Goal: Task Accomplishment & Management: Manage account settings

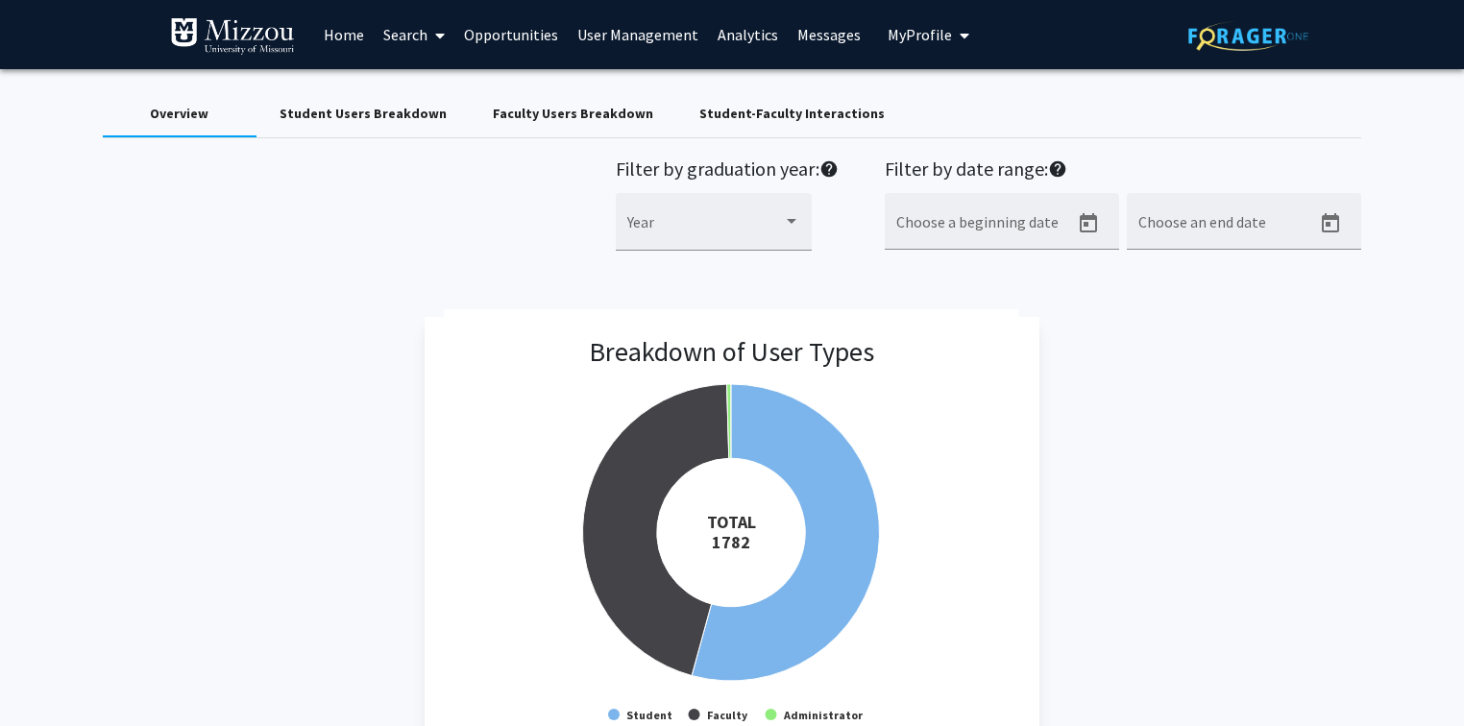
click at [529, 114] on div "Faculty Users Breakdown" at bounding box center [573, 114] width 160 height 20
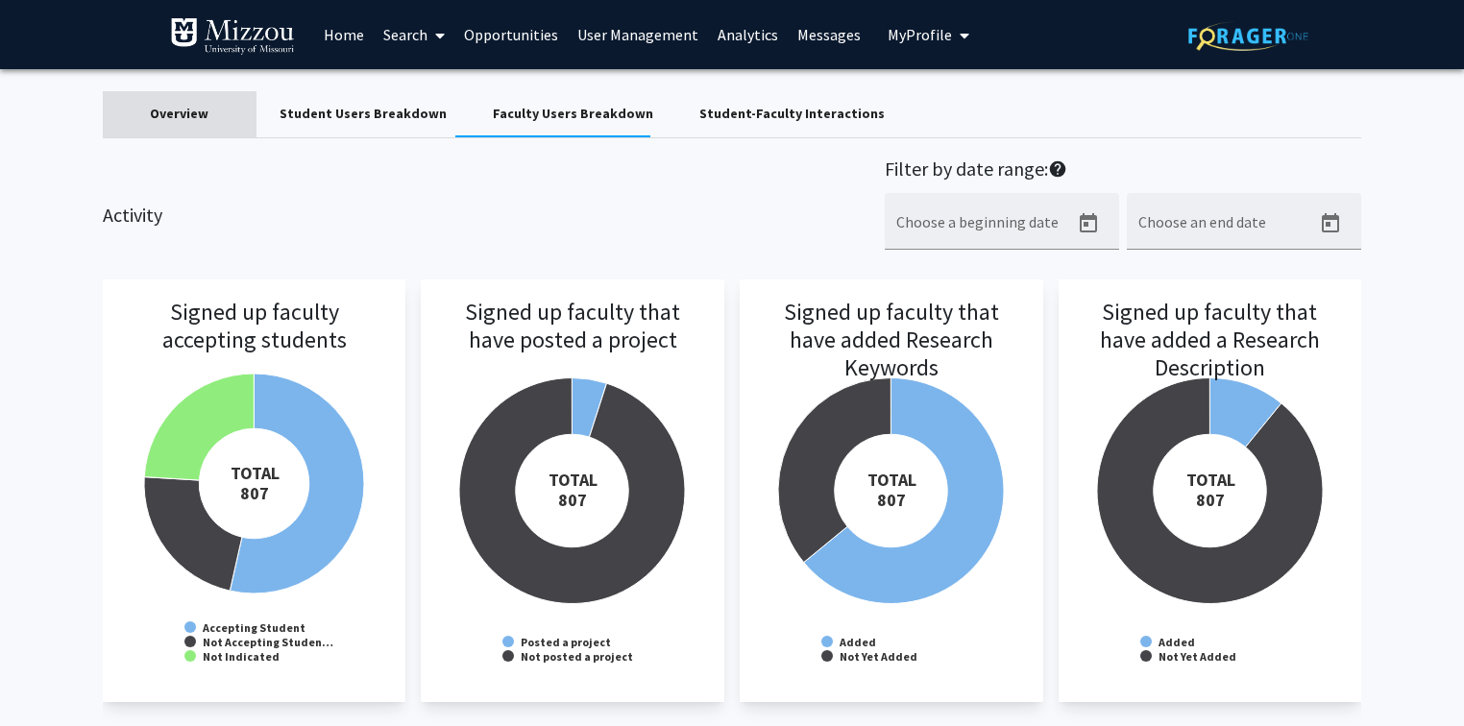
click at [201, 111] on div "Overview" at bounding box center [179, 114] width 59 height 20
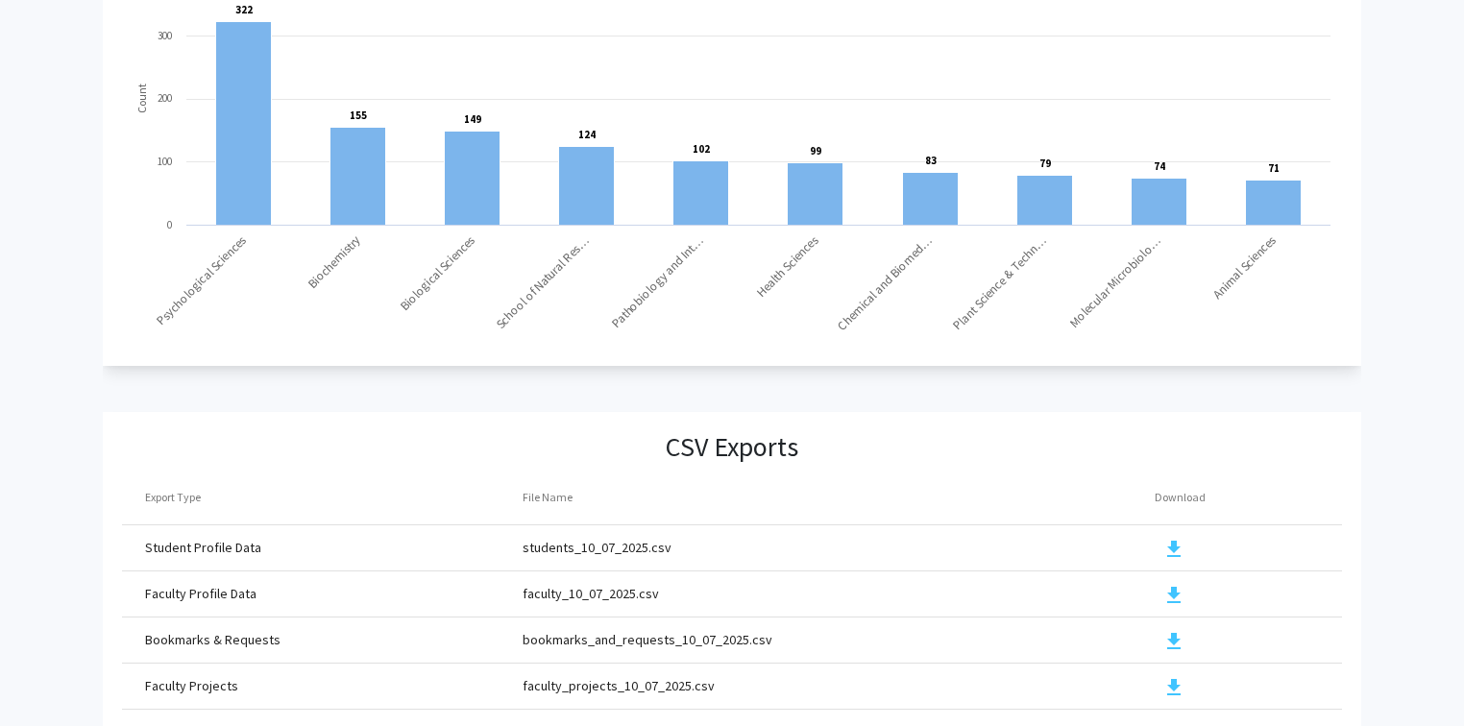
scroll to position [2062, 0]
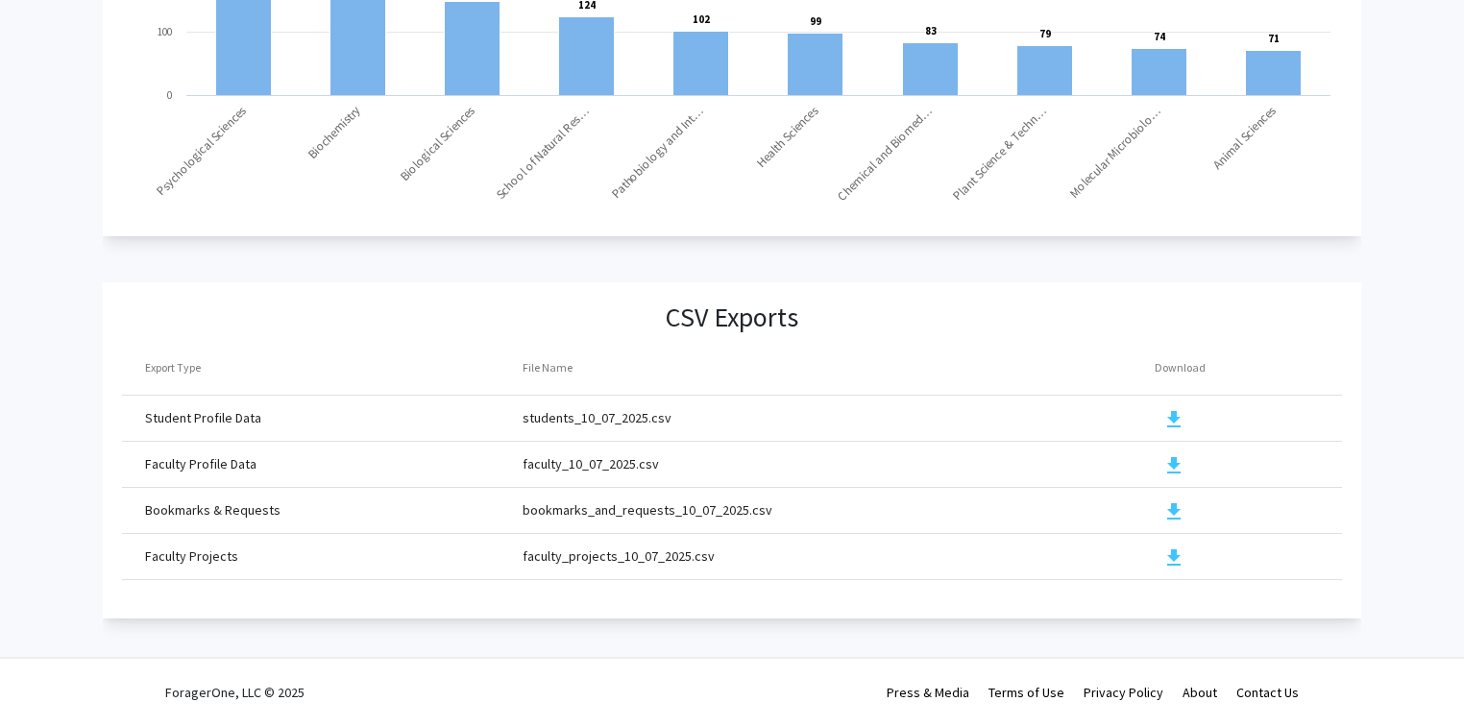
click at [1172, 454] on mat-icon "download" at bounding box center [1174, 465] width 23 height 23
click at [1171, 547] on mat-icon "download" at bounding box center [1174, 558] width 23 height 23
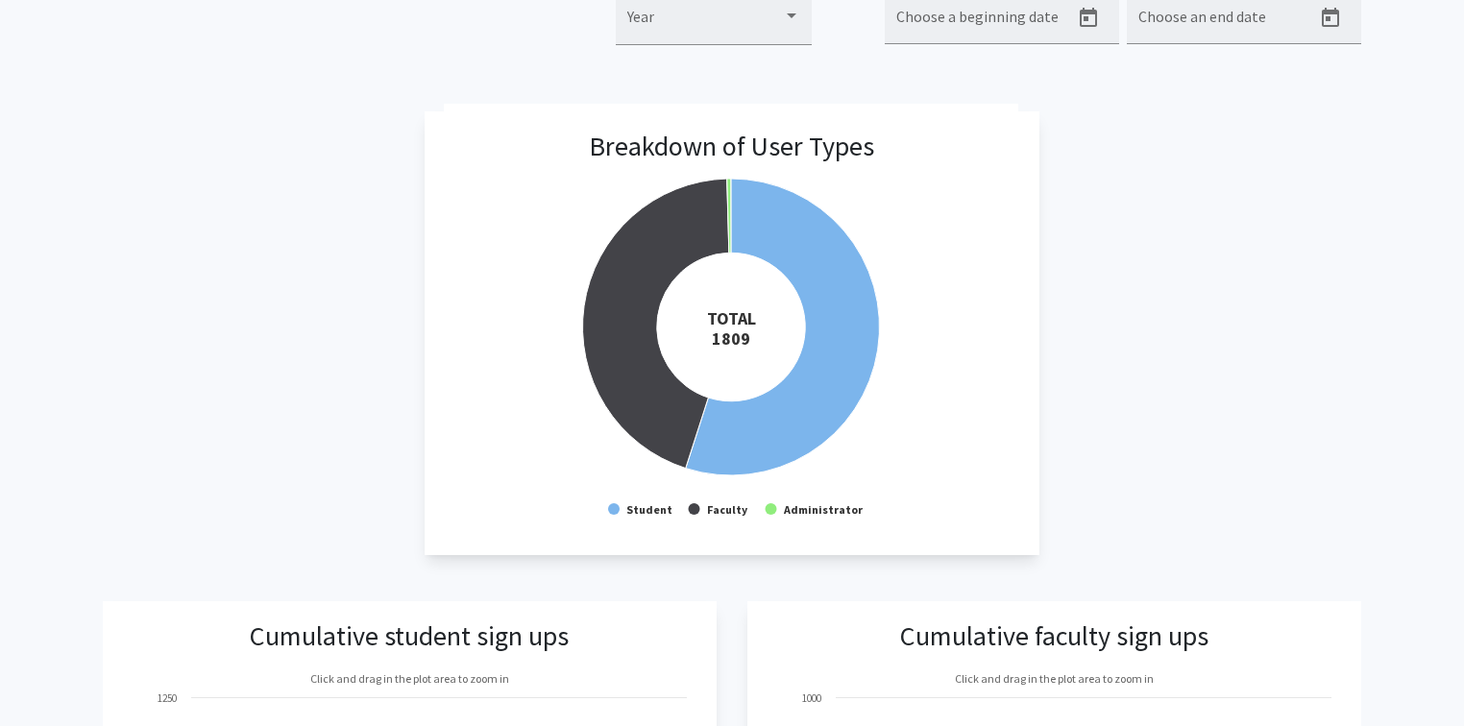
scroll to position [0, 0]
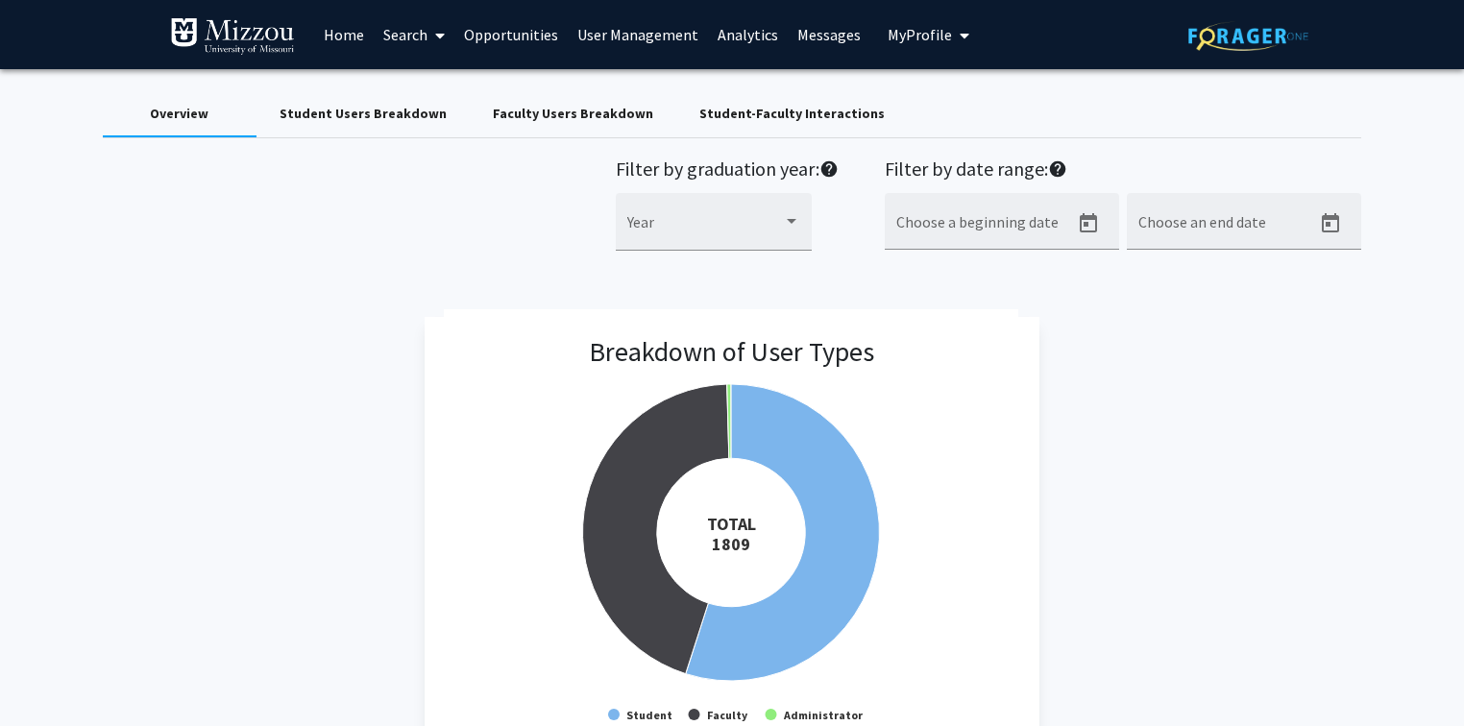
click at [411, 37] on link "Search" at bounding box center [414, 34] width 81 height 67
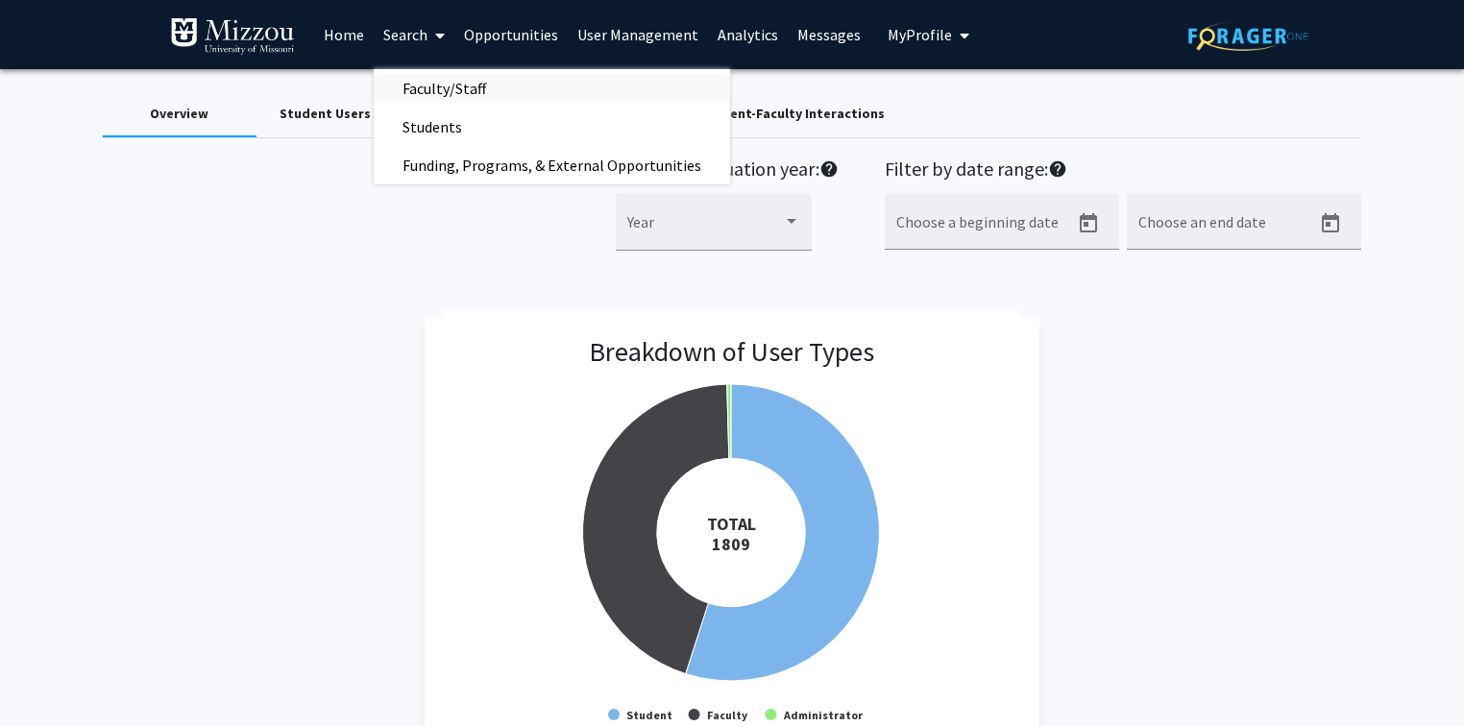
click at [427, 86] on span "Faculty/Staff" at bounding box center [444, 88] width 141 height 38
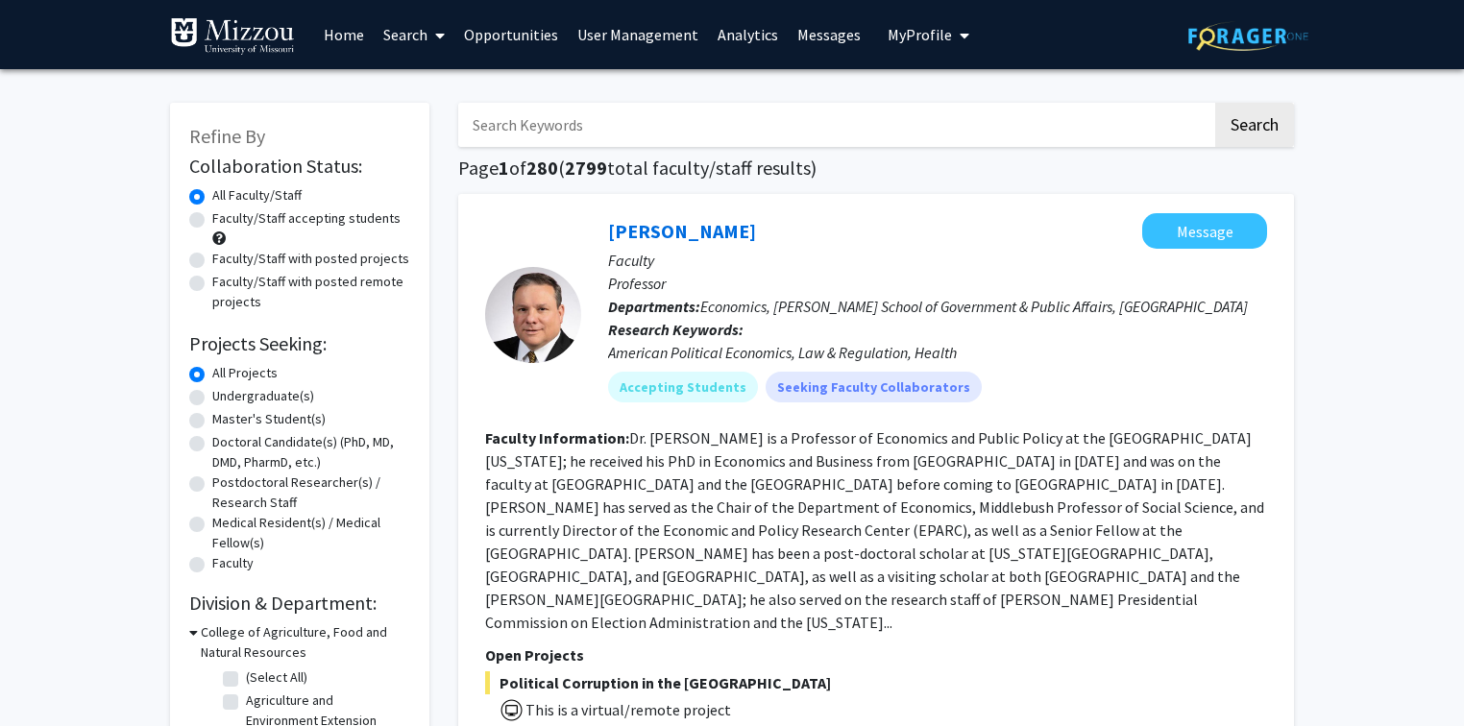
click at [547, 126] on input "Search Keywords" at bounding box center [835, 125] width 754 height 44
click at [296, 261] on label "Faculty/Staff with posted projects" at bounding box center [310, 259] width 197 height 20
click at [225, 261] on input "Faculty/Staff with posted projects" at bounding box center [218, 255] width 12 height 12
radio input "true"
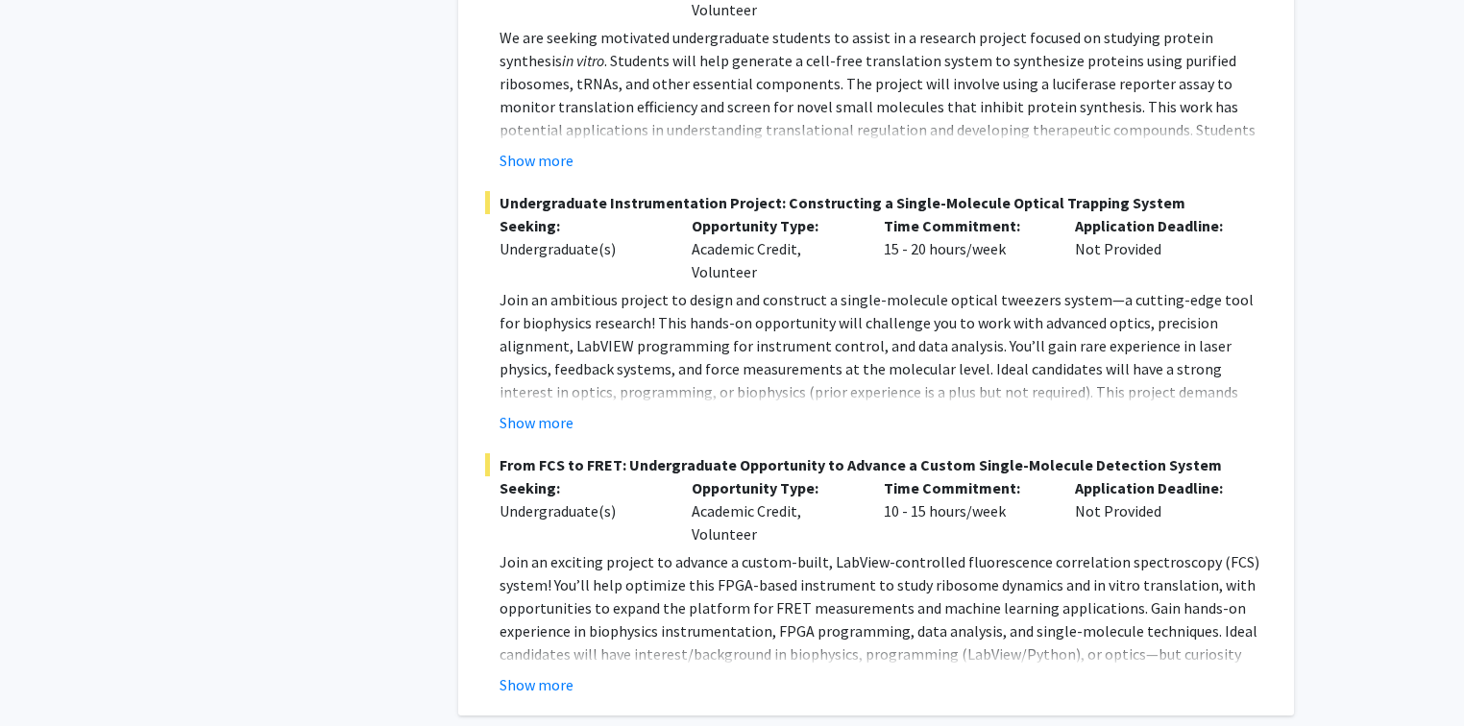
scroll to position [9803, 0]
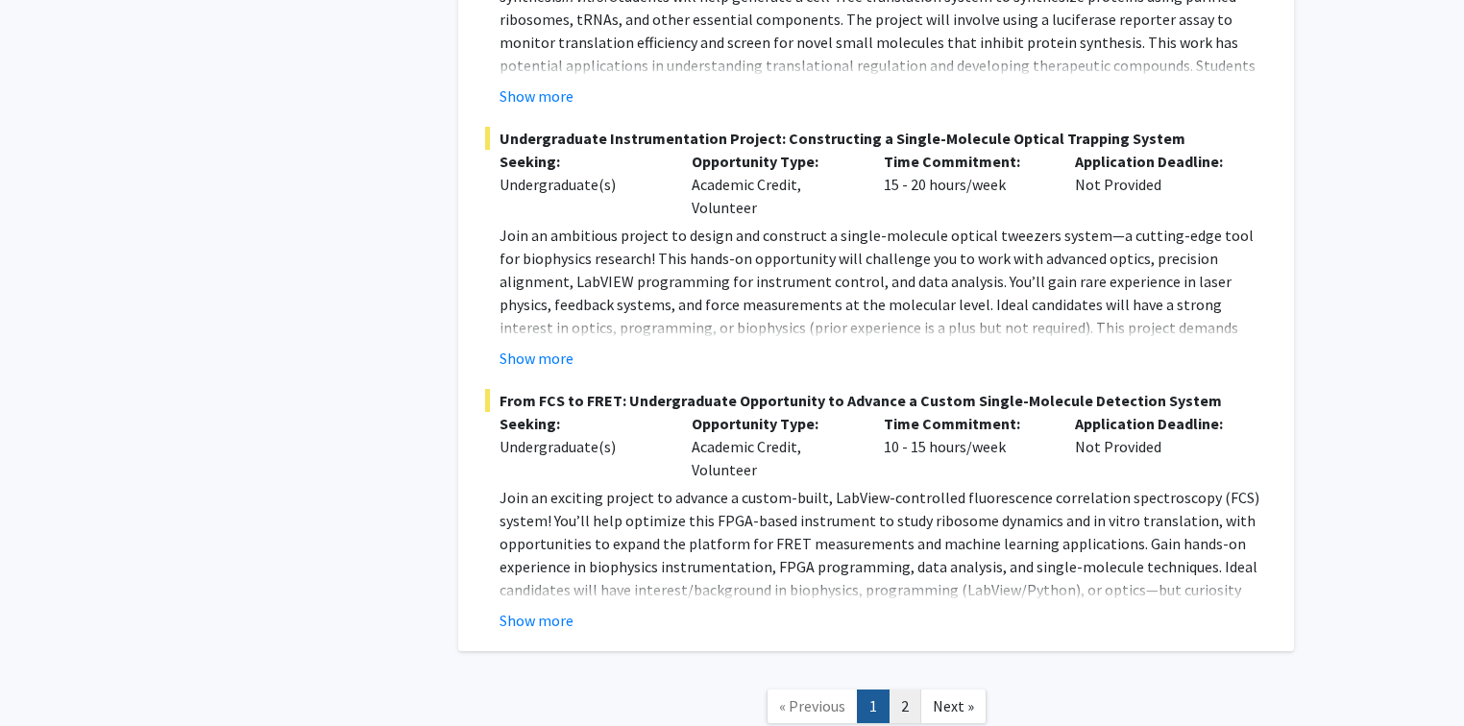
click at [902, 690] on link "2" at bounding box center [905, 707] width 33 height 34
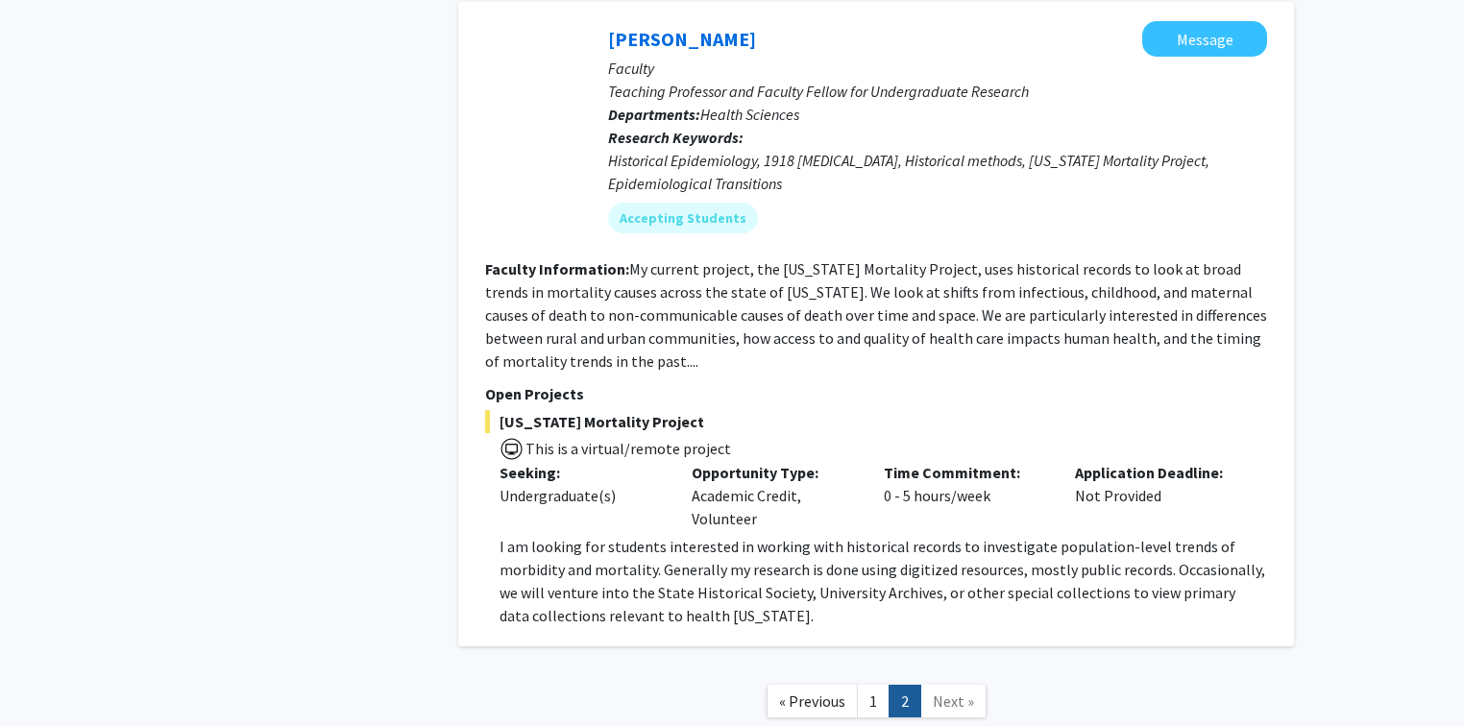
scroll to position [5736, 0]
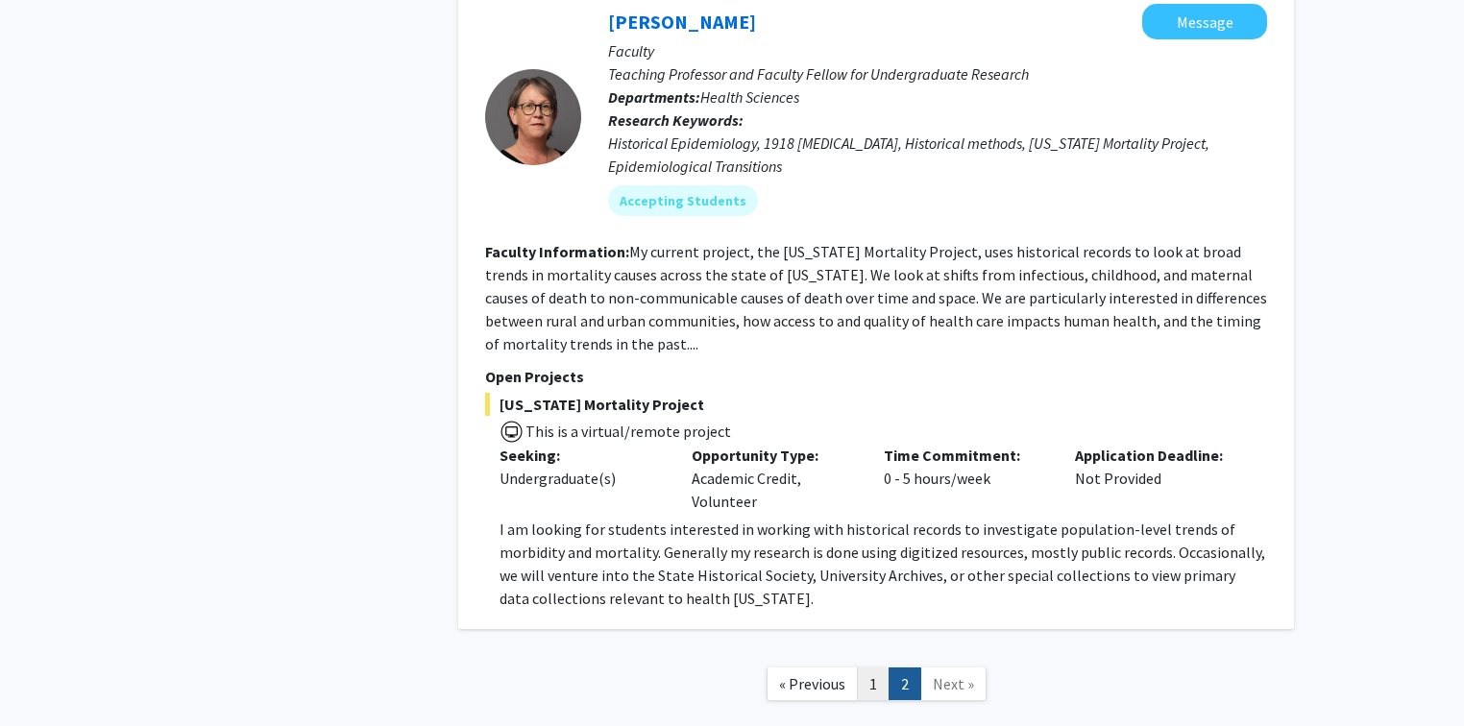
click at [876, 668] on link "1" at bounding box center [873, 685] width 33 height 34
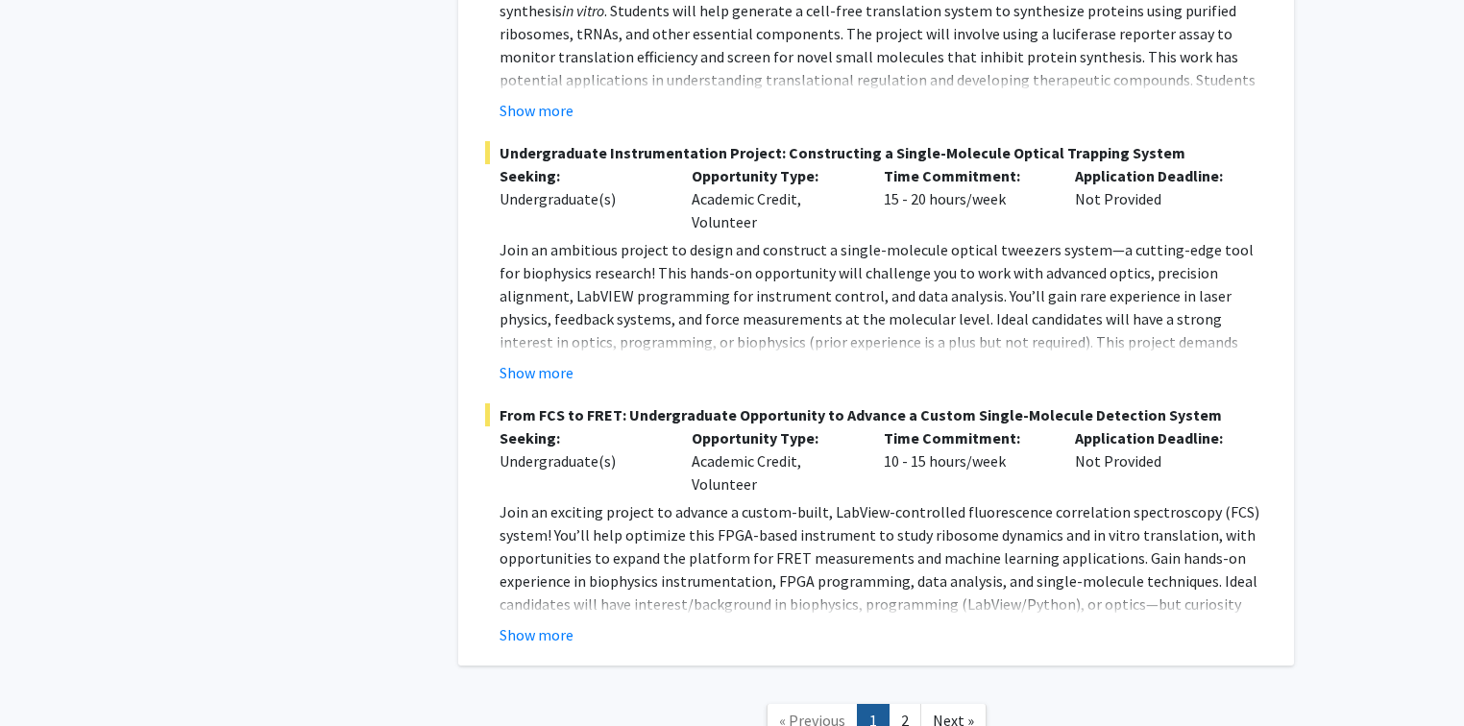
scroll to position [9803, 0]
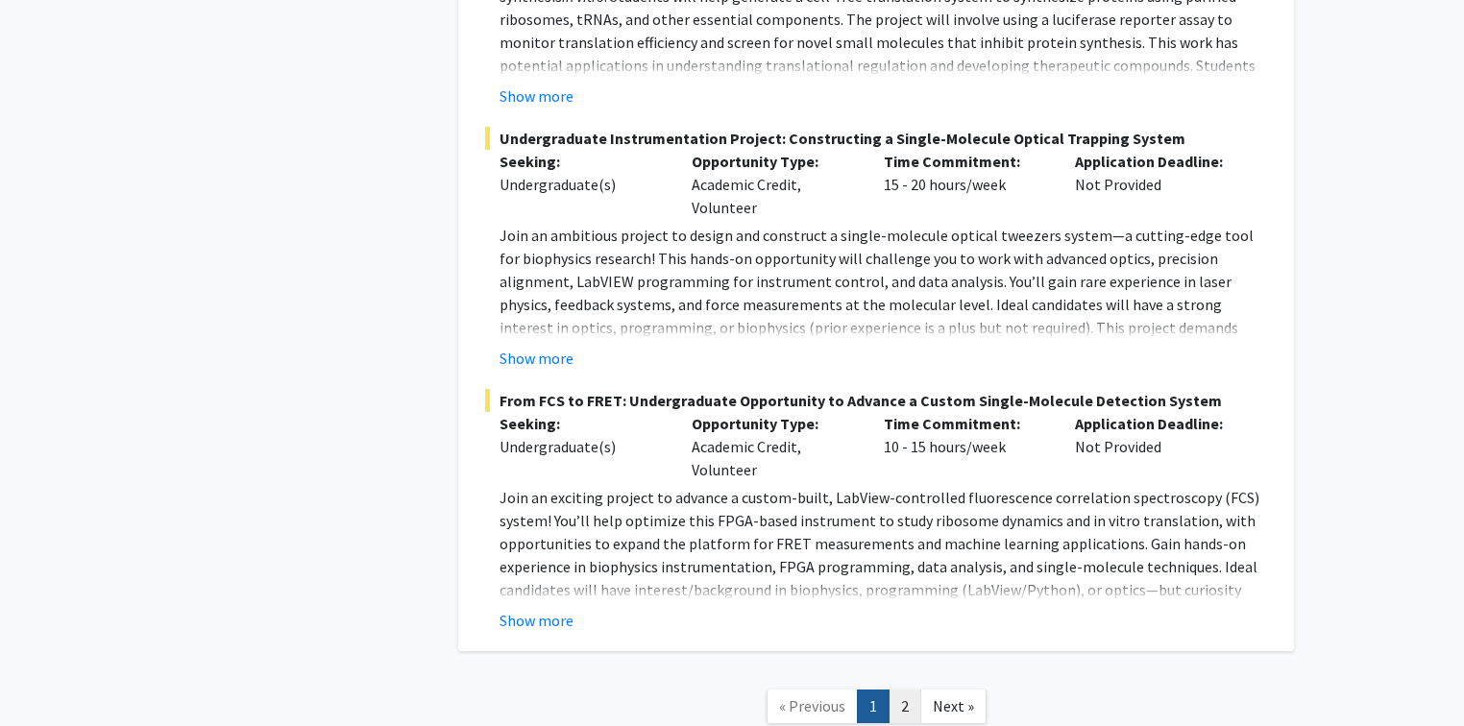
click at [911, 690] on link "2" at bounding box center [905, 707] width 33 height 34
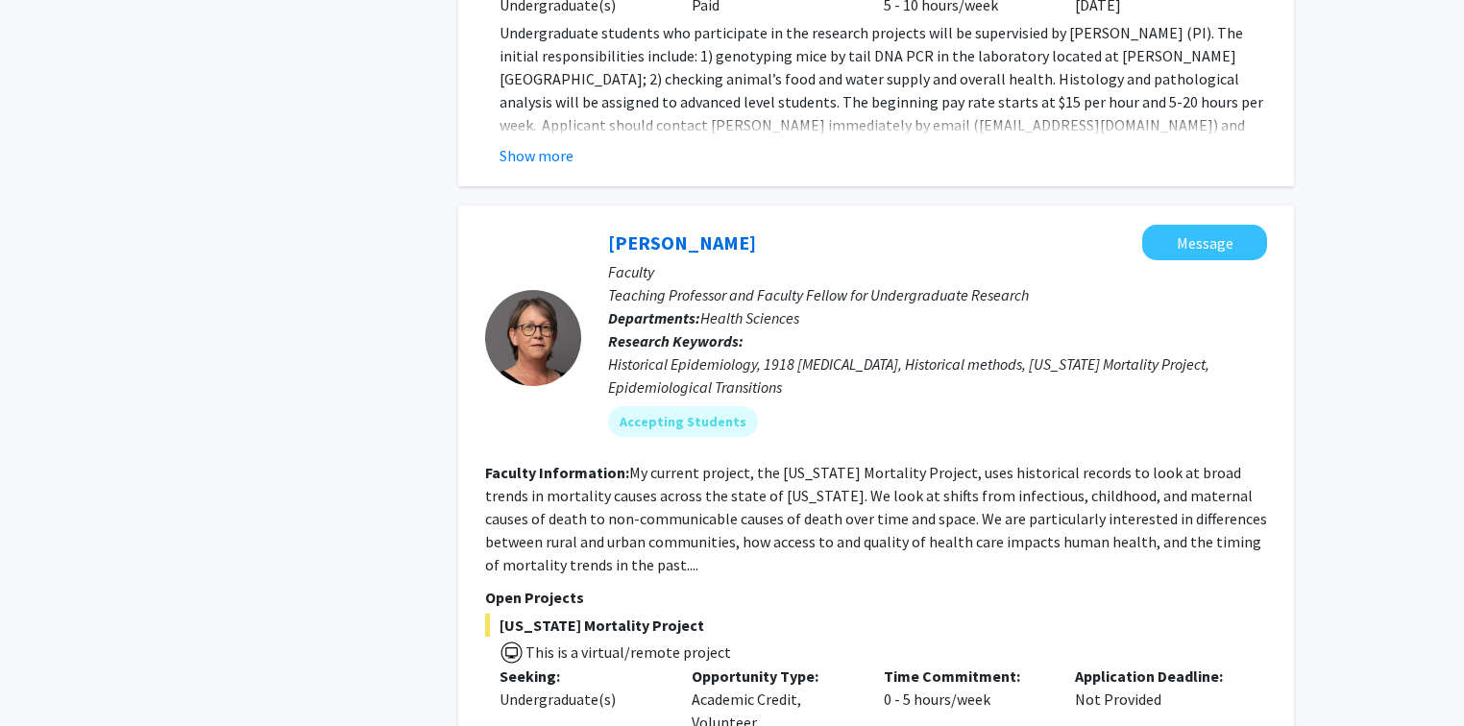
scroll to position [5505, 0]
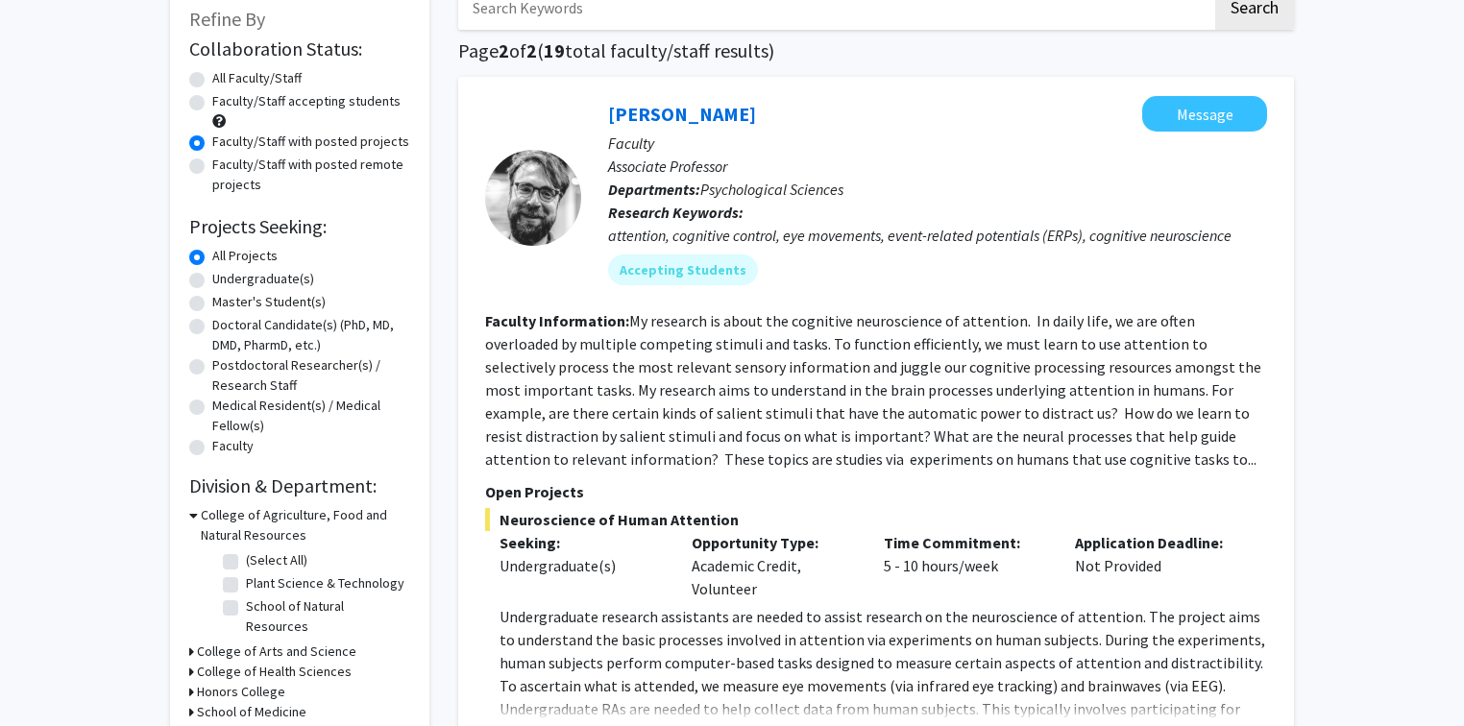
scroll to position [0, 0]
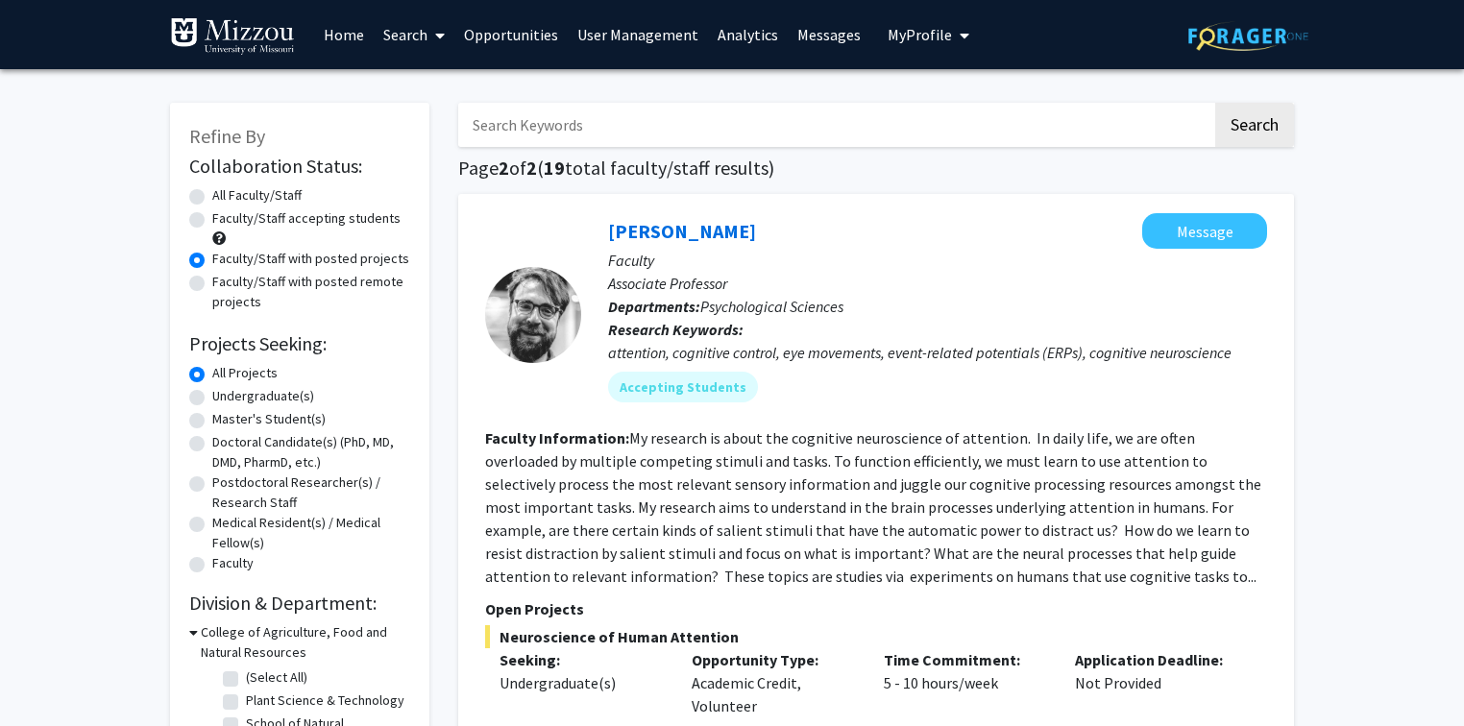
click at [919, 35] on span "My Profile" at bounding box center [920, 34] width 64 height 19
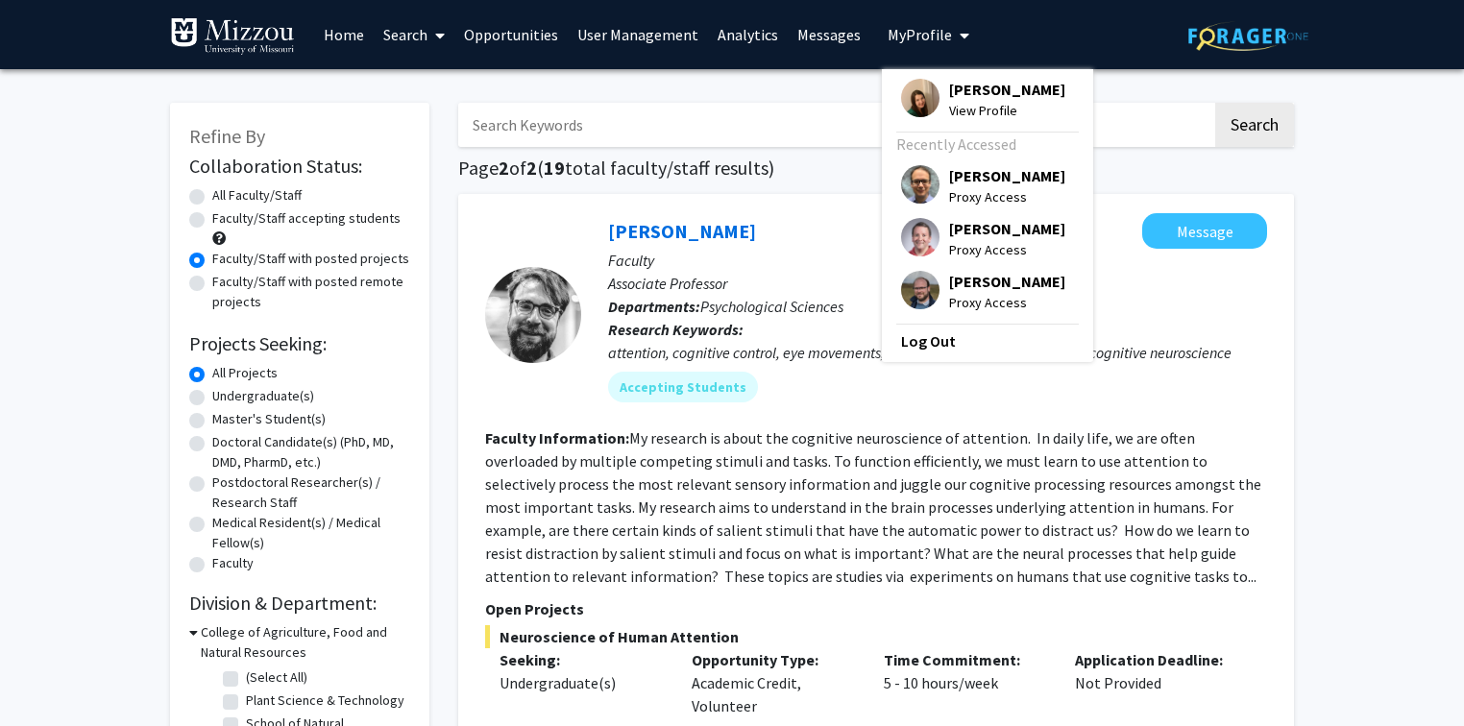
click at [953, 93] on span "[PERSON_NAME]" at bounding box center [1007, 89] width 116 height 21
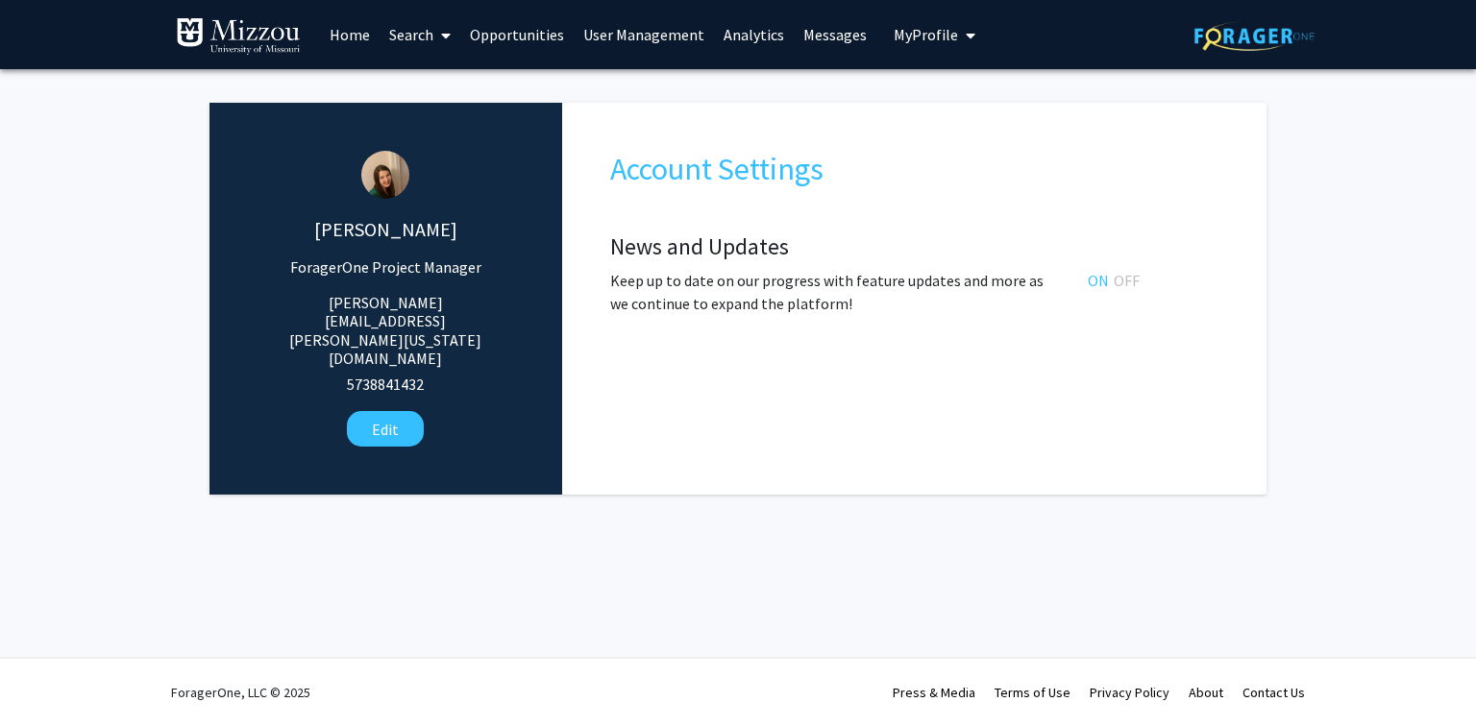
click at [399, 31] on link "Search" at bounding box center [420, 34] width 81 height 67
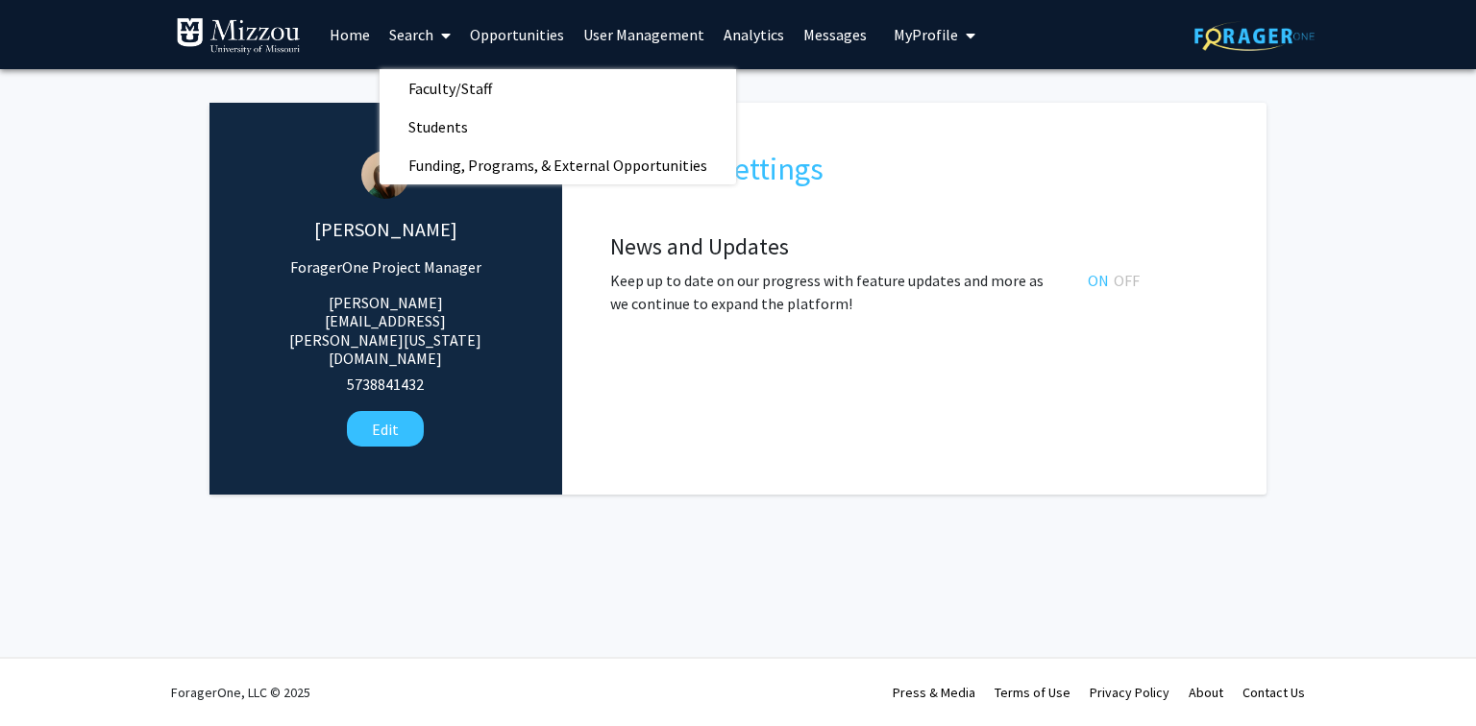
click at [664, 38] on link "User Management" at bounding box center [644, 34] width 140 height 67
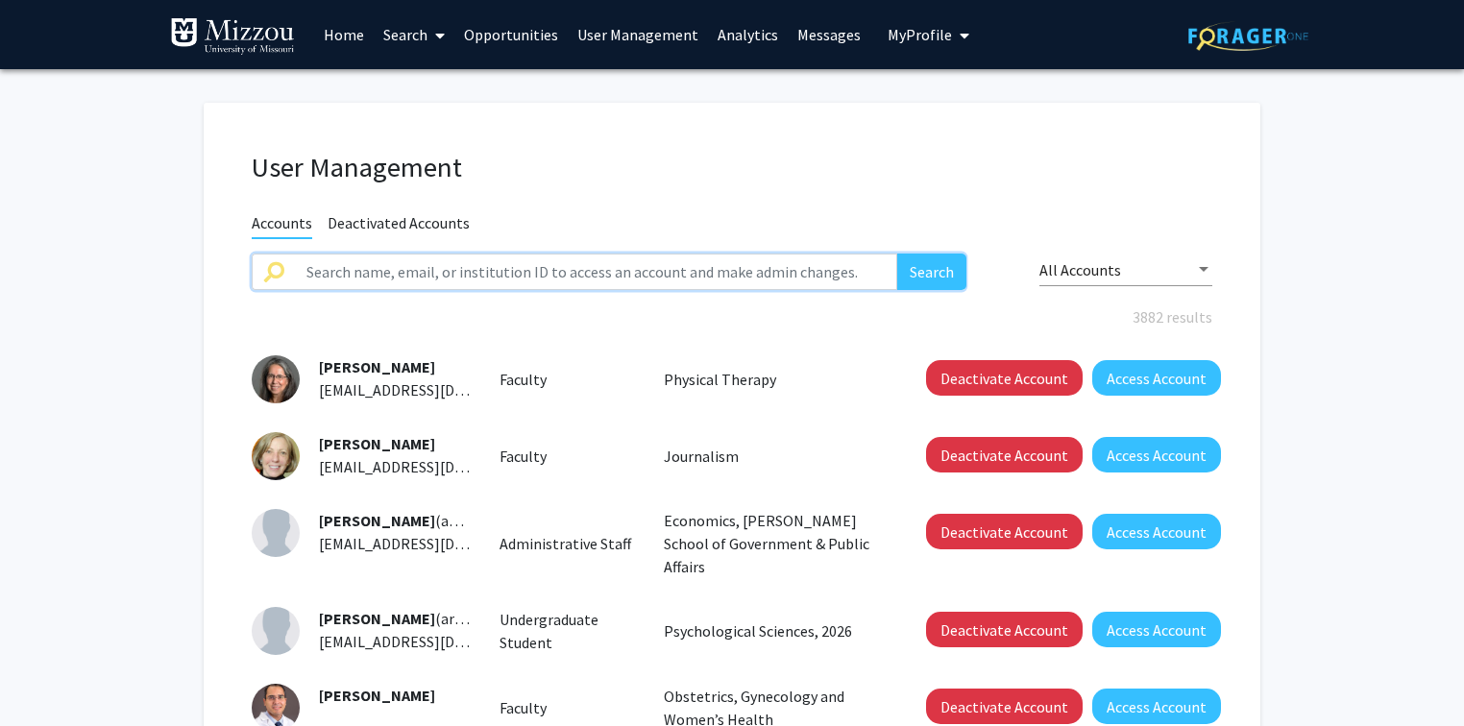
click at [649, 265] on input "text" at bounding box center [596, 272] width 602 height 37
paste input "gdtynp"
type input "gdtynp"
click at [897, 254] on button "Search" at bounding box center [931, 272] width 69 height 37
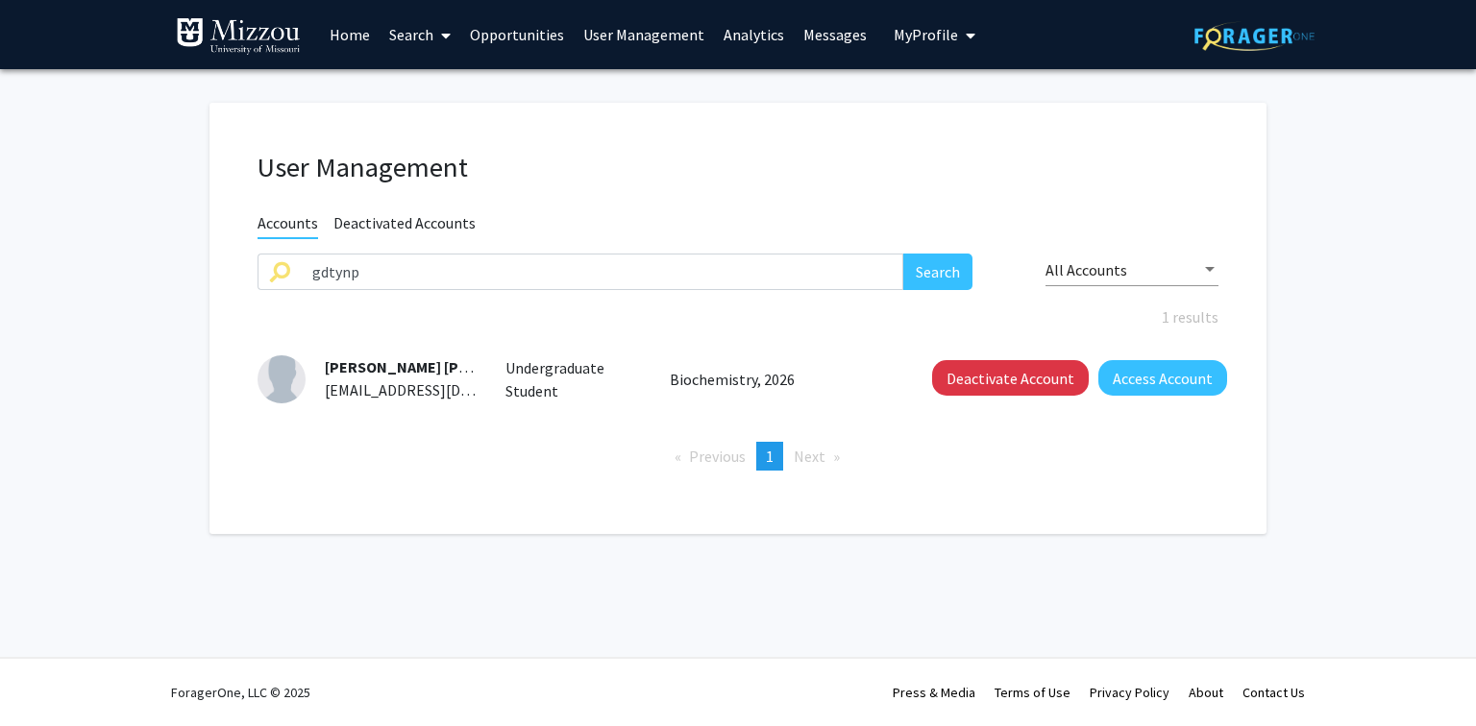
click at [761, 38] on link "Analytics" at bounding box center [754, 34] width 80 height 67
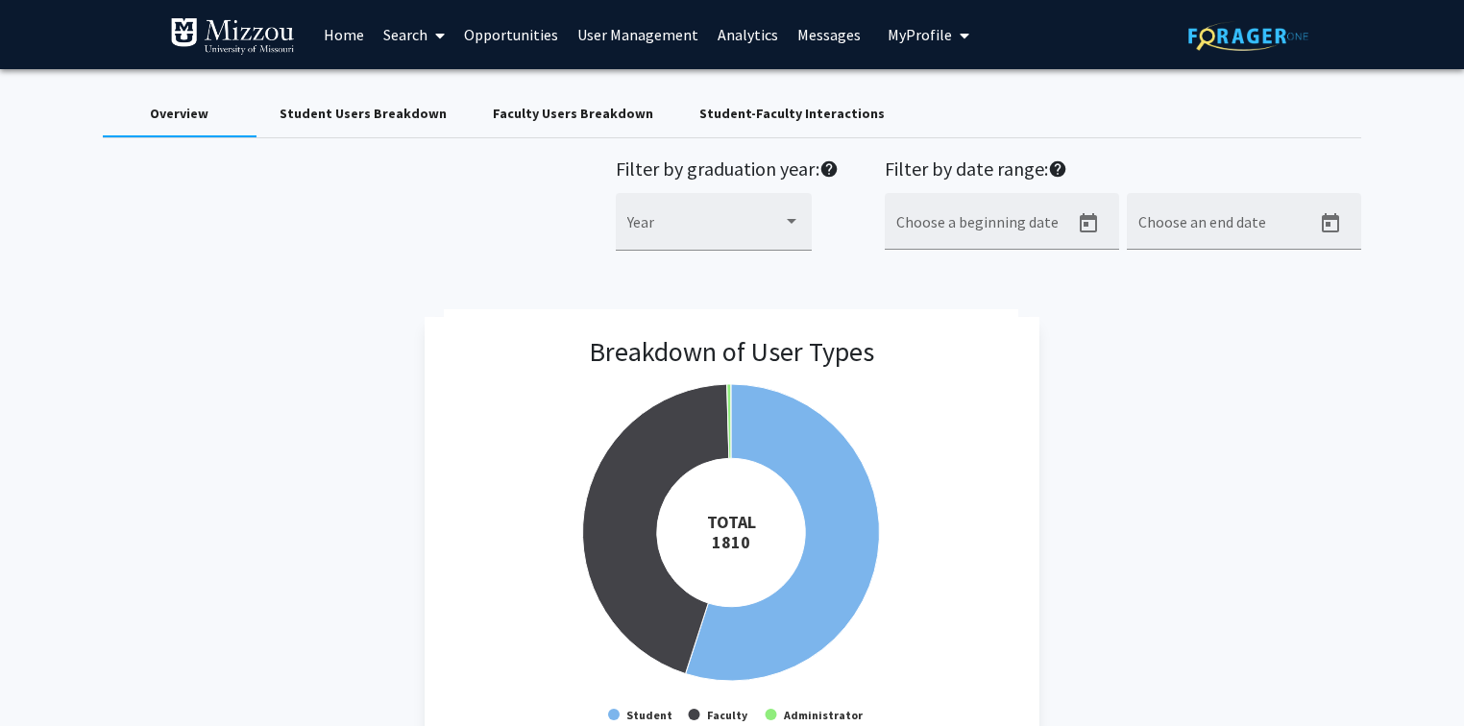
scroll to position [77, 0]
